Goal: Find contact information: Find contact information

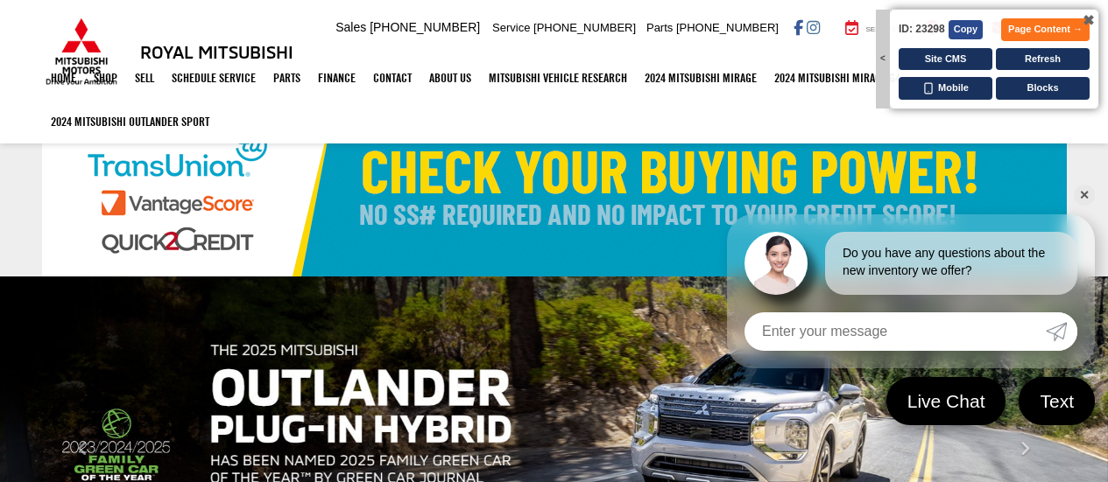
select select "Mitsubishi"
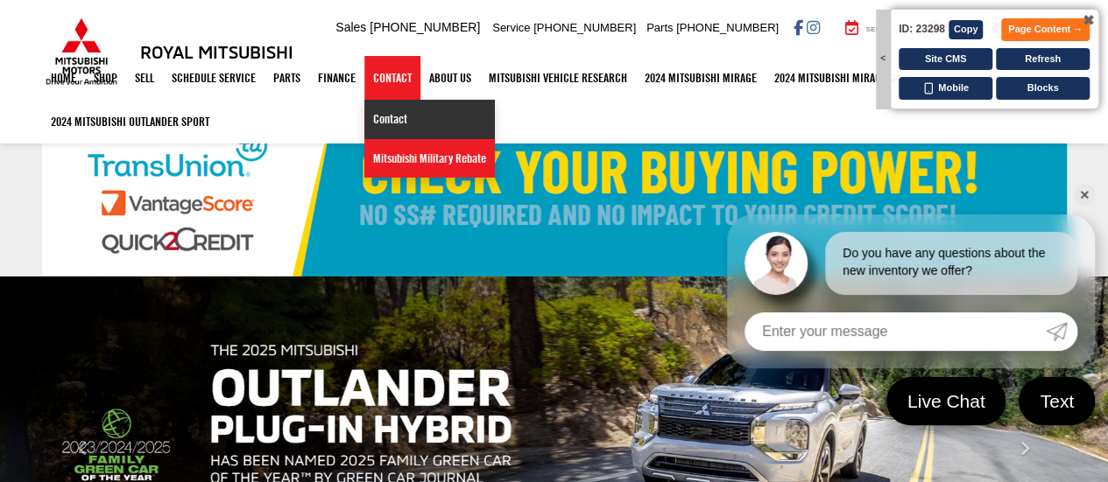
click at [404, 115] on link "Contact" at bounding box center [429, 119] width 130 height 39
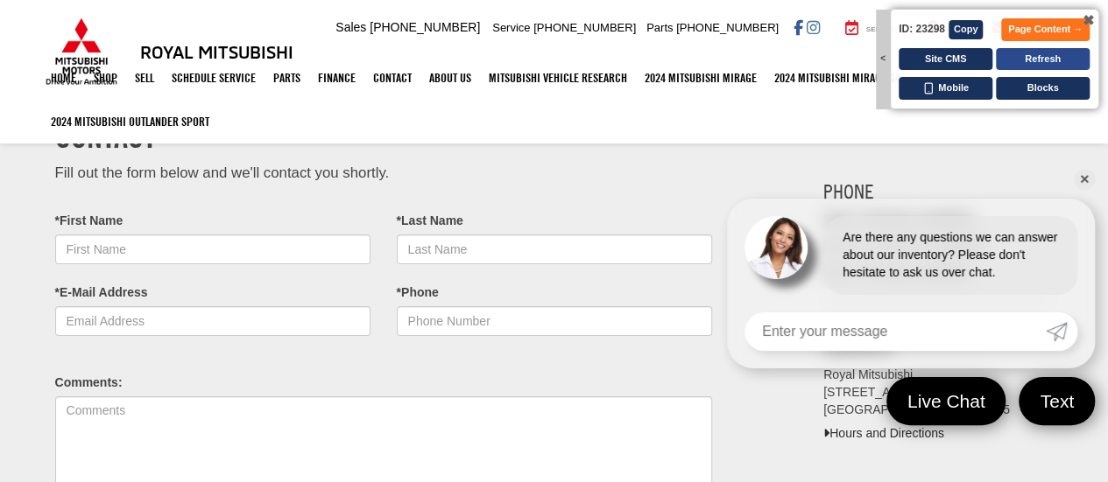
click at [1033, 59] on button "Refresh" at bounding box center [1042, 59] width 94 height 23
